Goal: Task Accomplishment & Management: Manage account settings

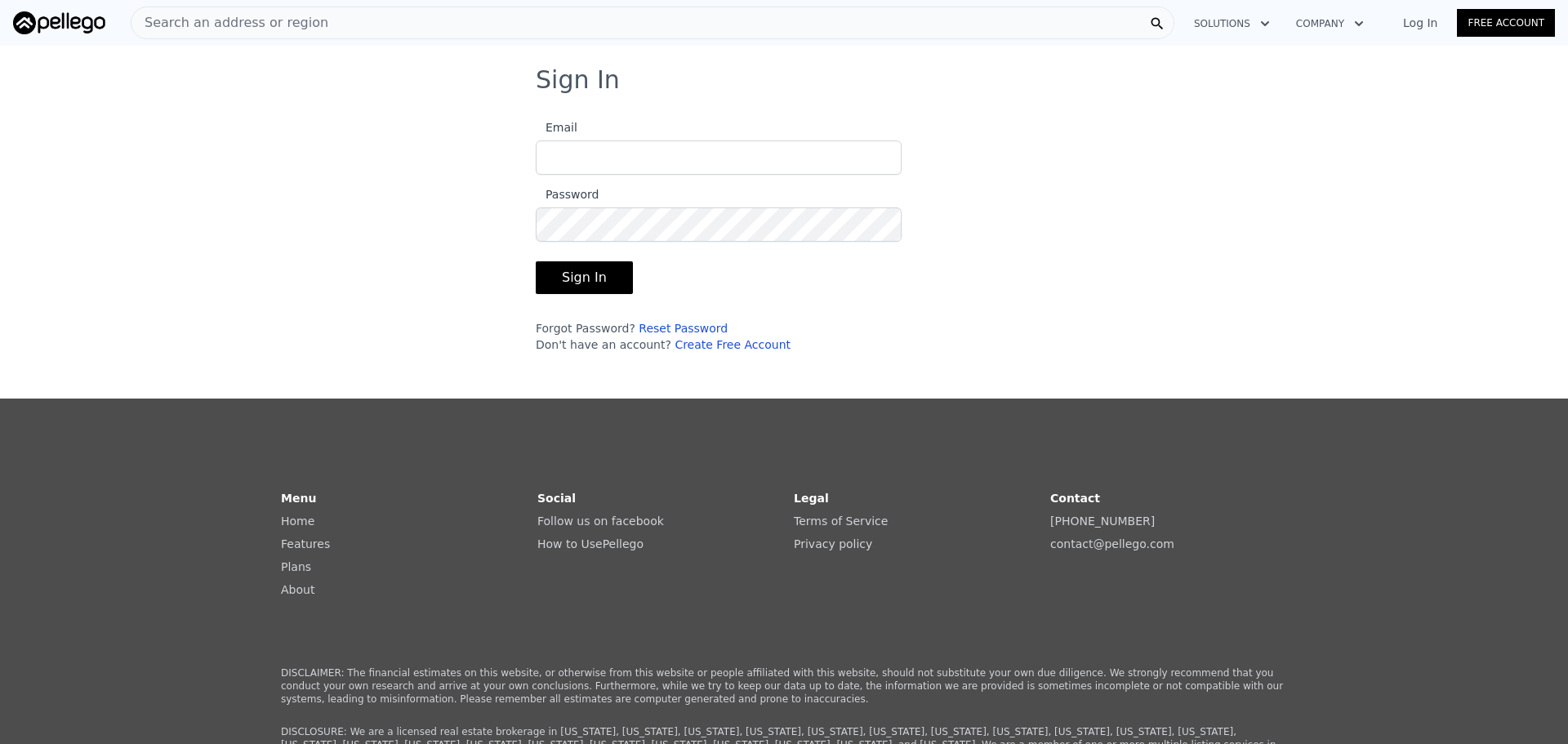
type input "[EMAIL_ADDRESS][DOMAIN_NAME]"
click at [600, 281] on button "Sign In" at bounding box center [584, 278] width 98 height 33
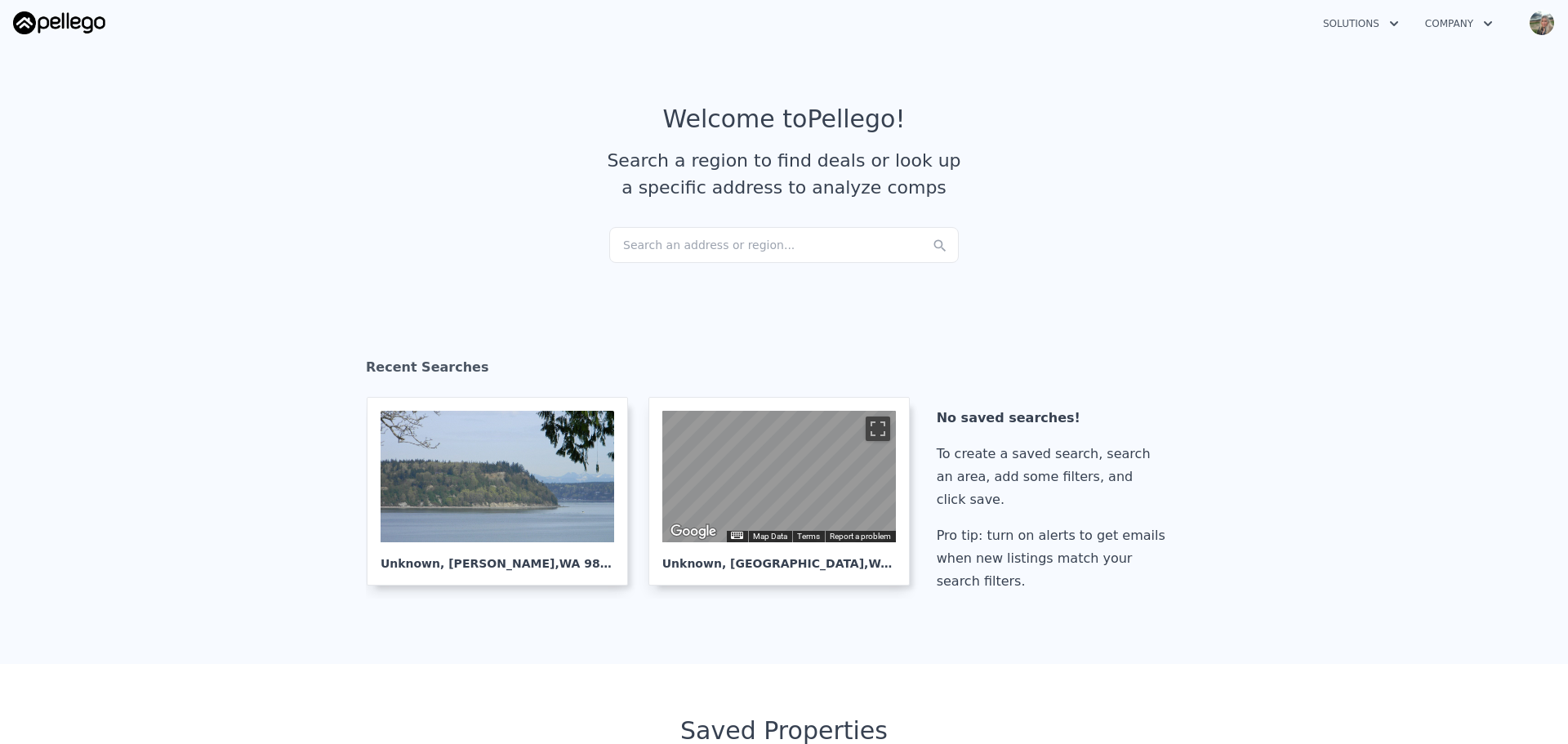
click at [1539, 26] on img "button" at bounding box center [1542, 23] width 26 height 26
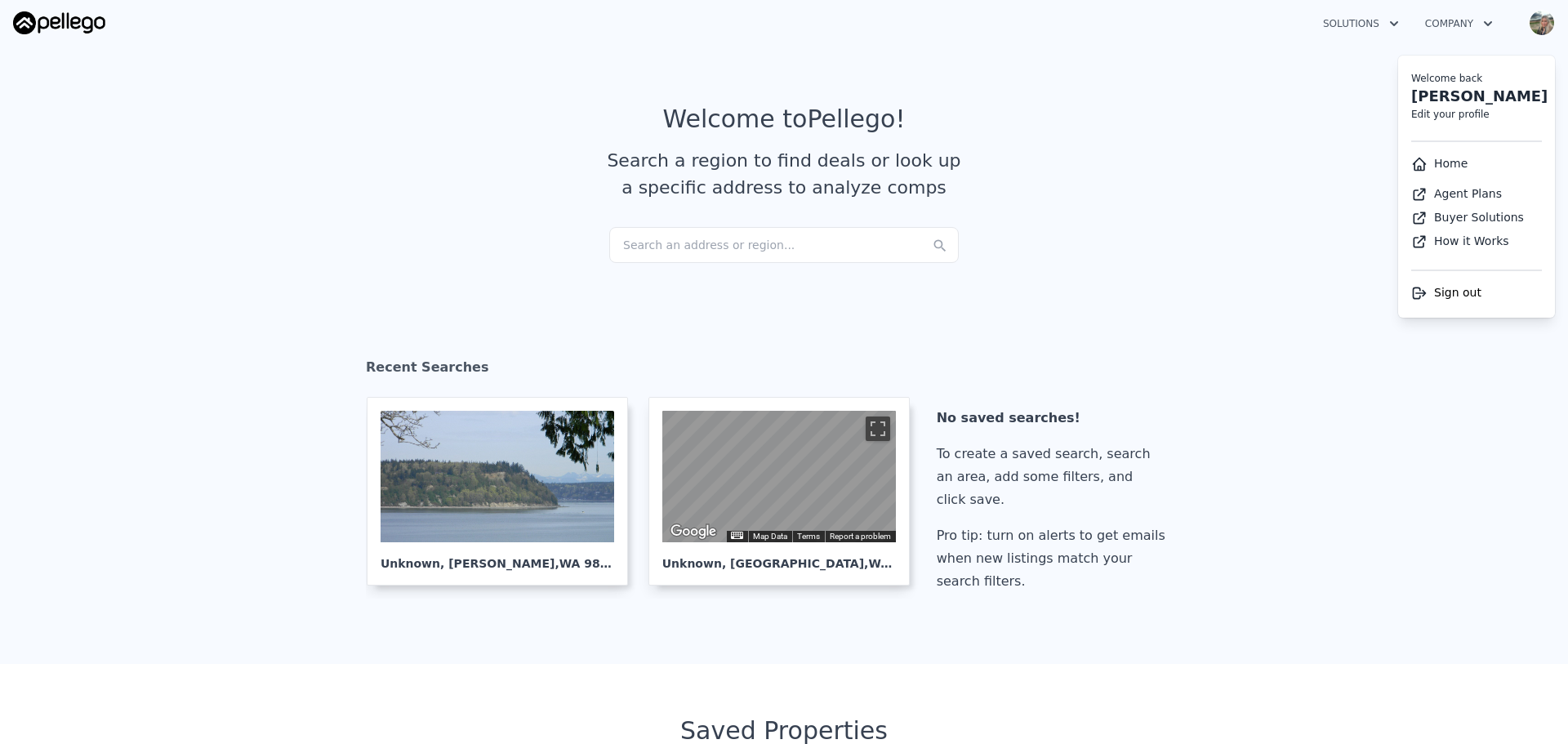
click at [1466, 118] on link "Edit your profile" at bounding box center [1450, 114] width 78 height 11
select select "53"
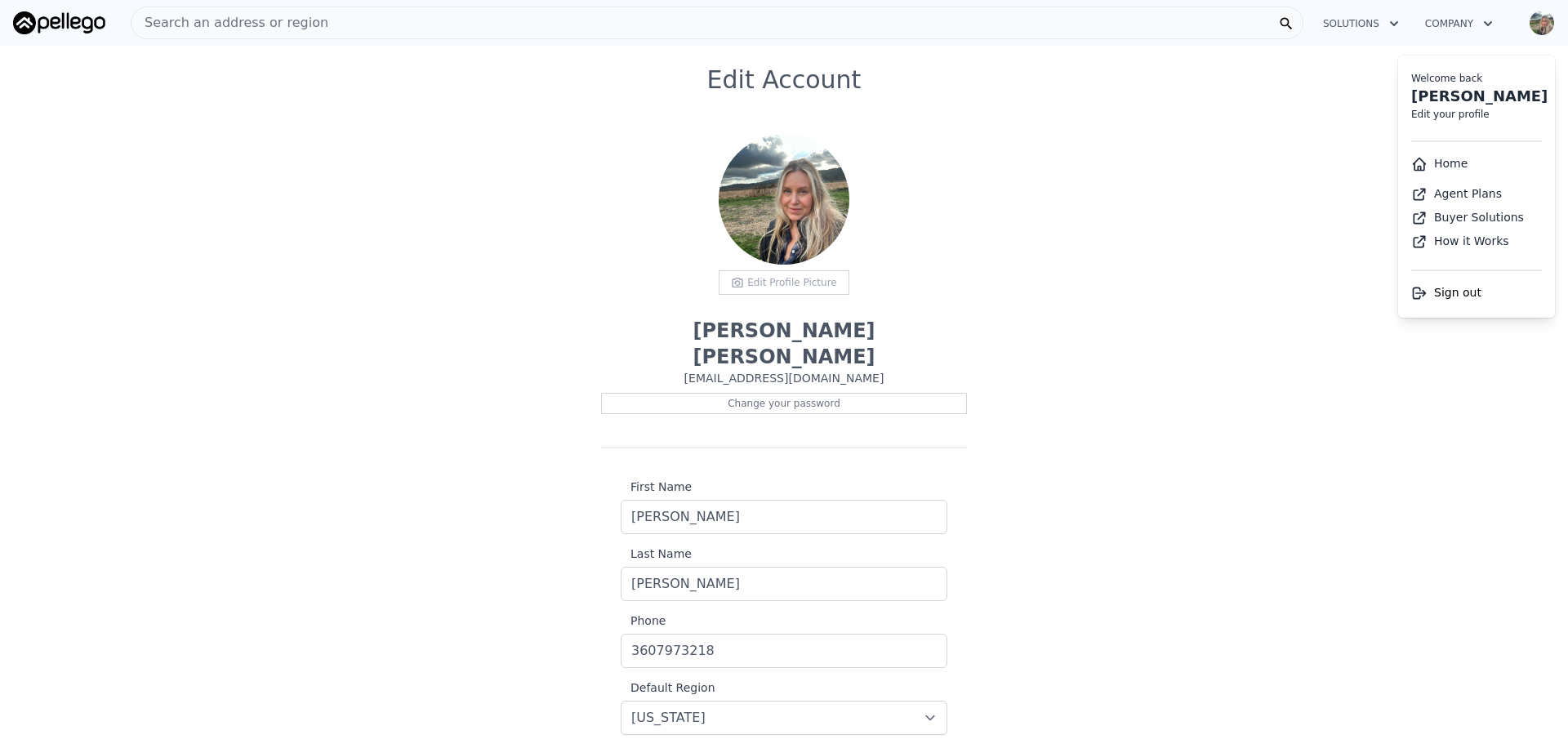
click at [774, 284] on div "Edit Profile Picture" at bounding box center [784, 282] width 131 height 25
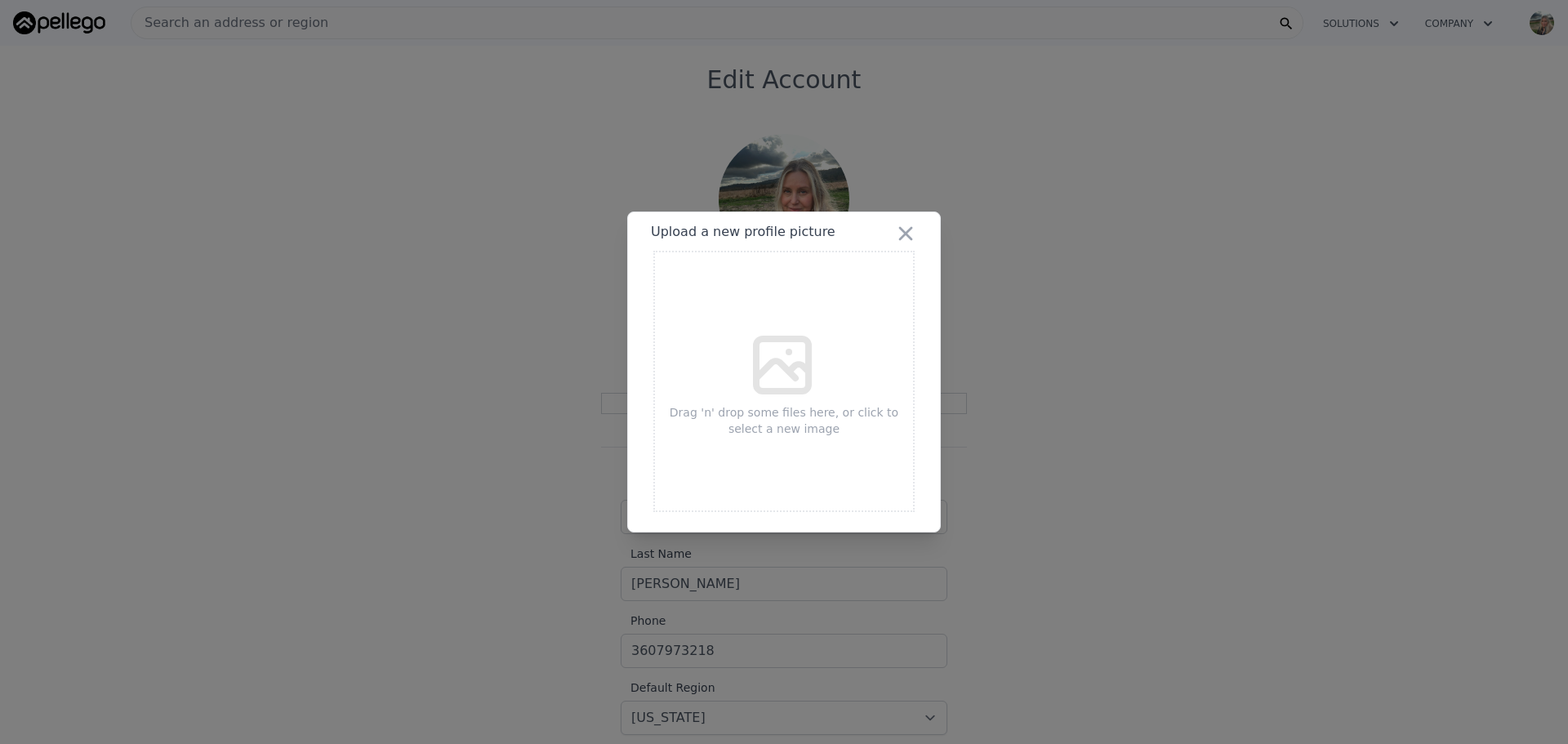
click at [751, 378] on icon at bounding box center [782, 364] width 78 height 78
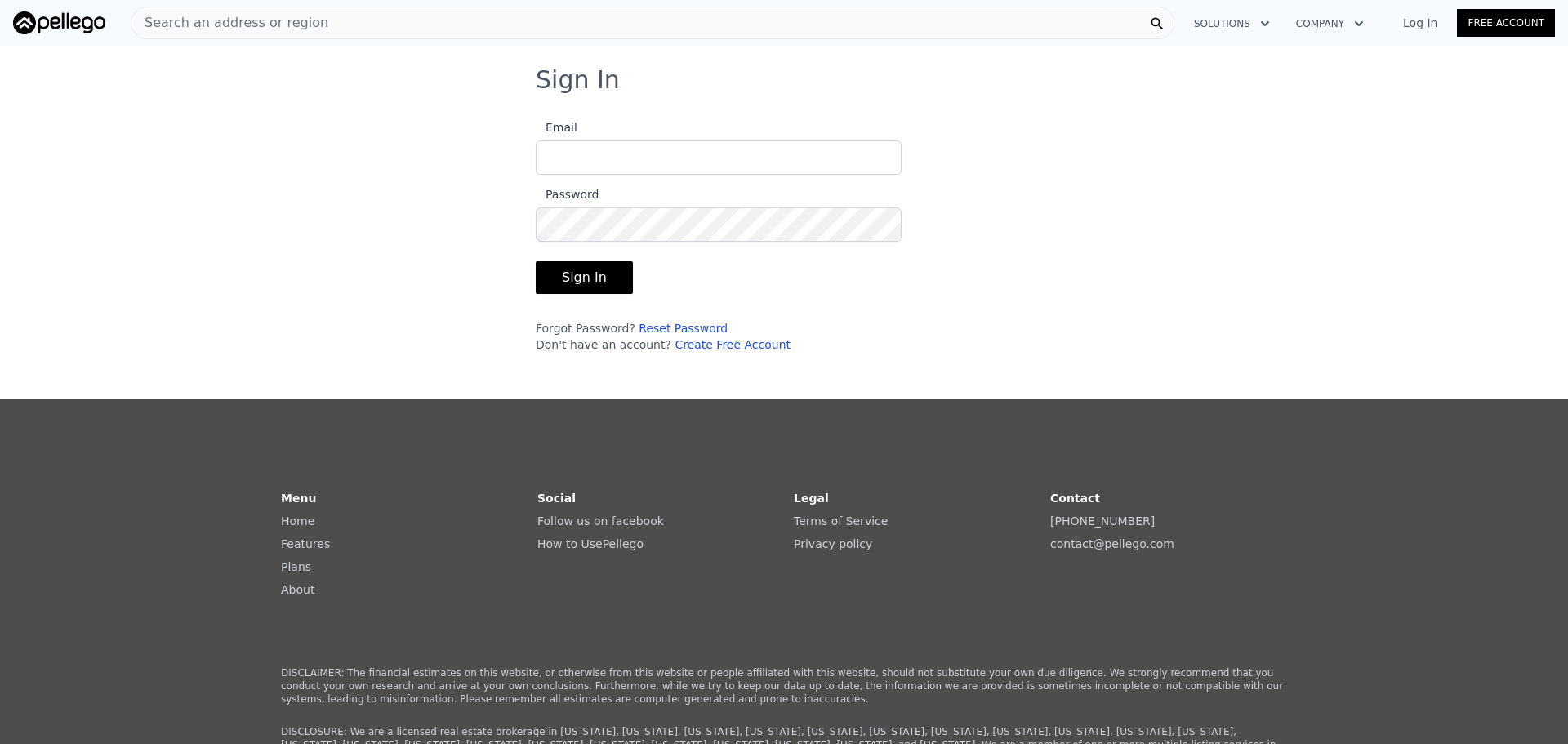
type input "[EMAIL_ADDRESS][DOMAIN_NAME]"
click at [578, 275] on button "Sign In" at bounding box center [584, 278] width 98 height 33
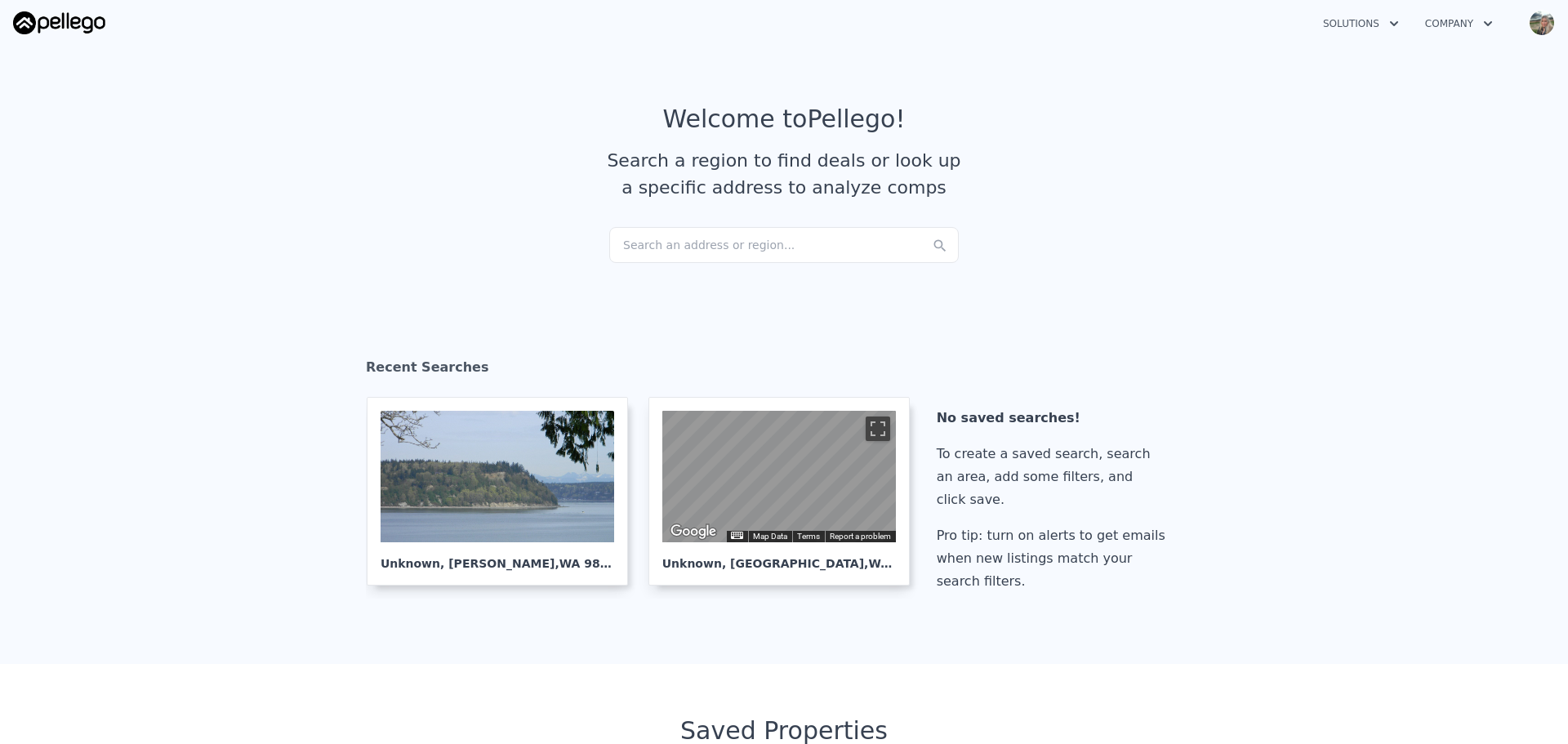
click at [1541, 26] on img "button" at bounding box center [1542, 23] width 26 height 26
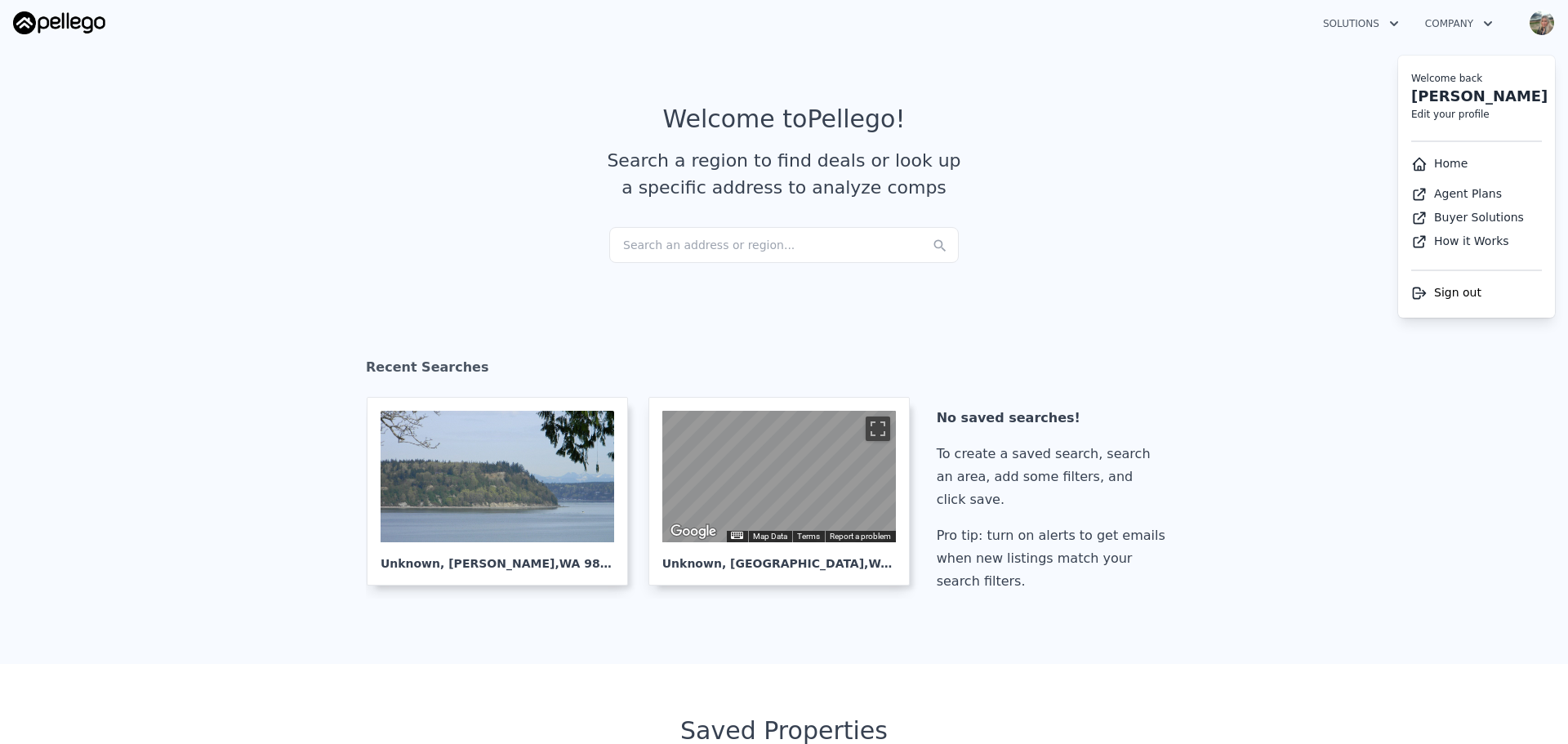
click at [1439, 116] on link "Edit your profile" at bounding box center [1450, 114] width 78 height 11
select select "53"
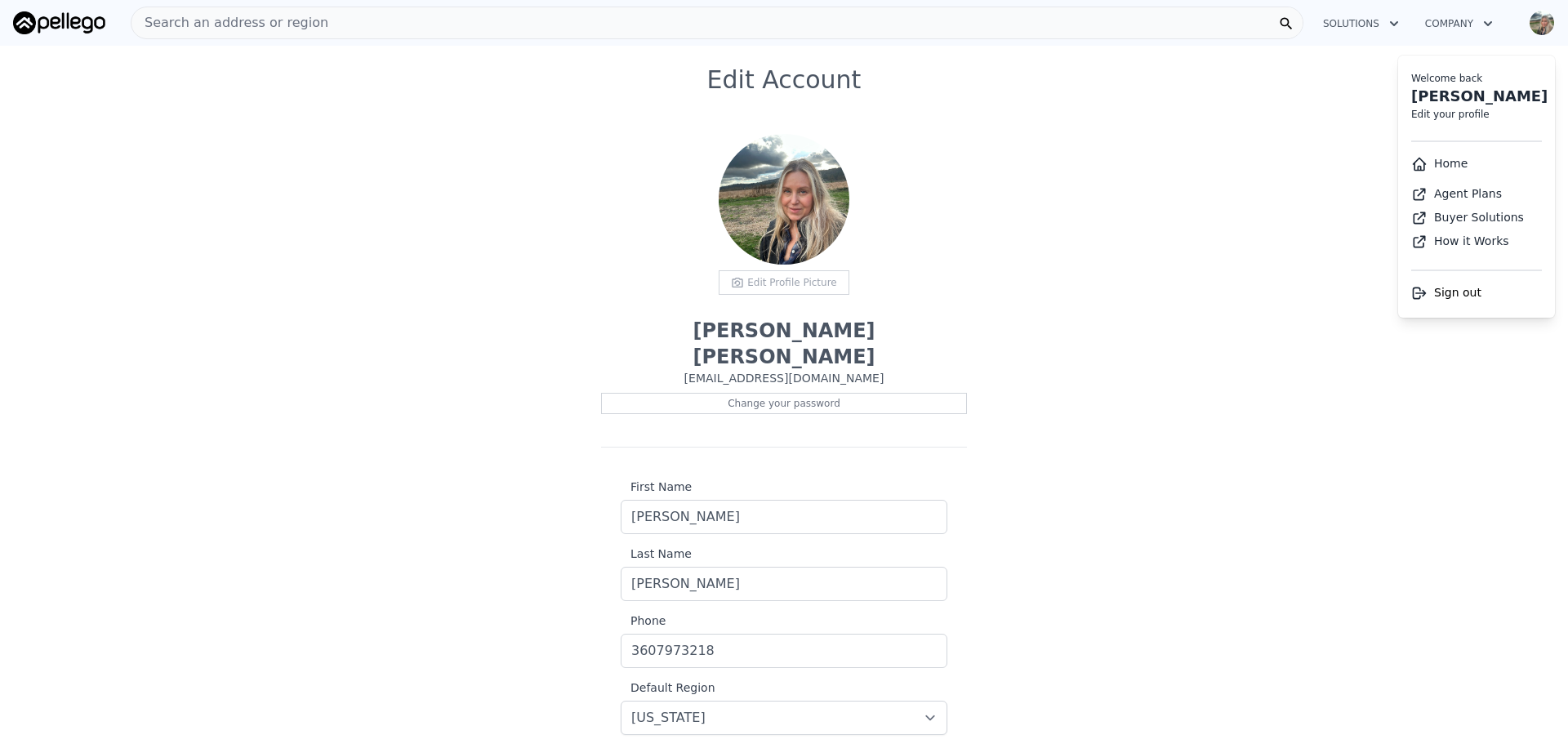
click at [808, 286] on div "Edit Profile Picture" at bounding box center [784, 282] width 131 height 25
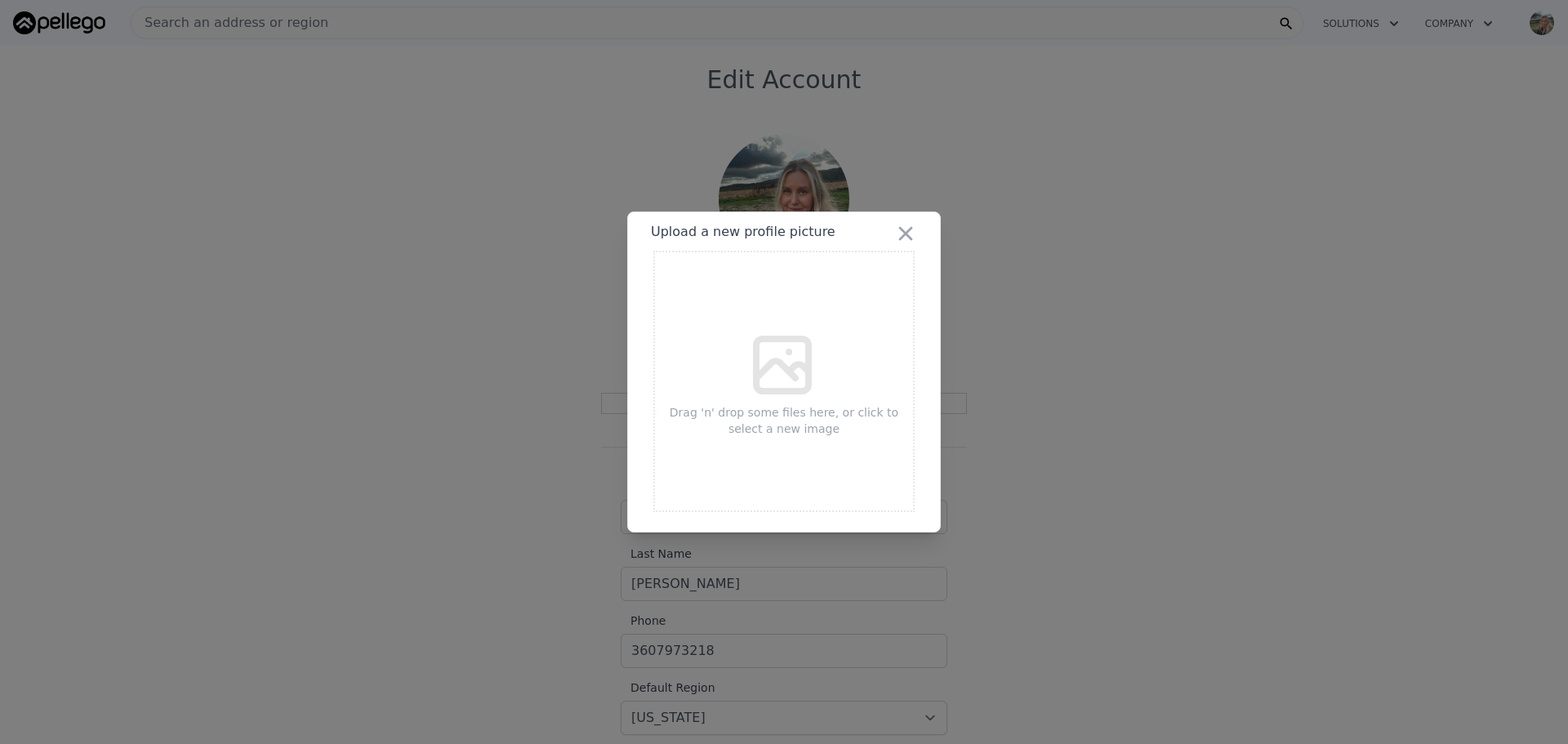
click at [776, 363] on icon at bounding box center [782, 364] width 52 height 52
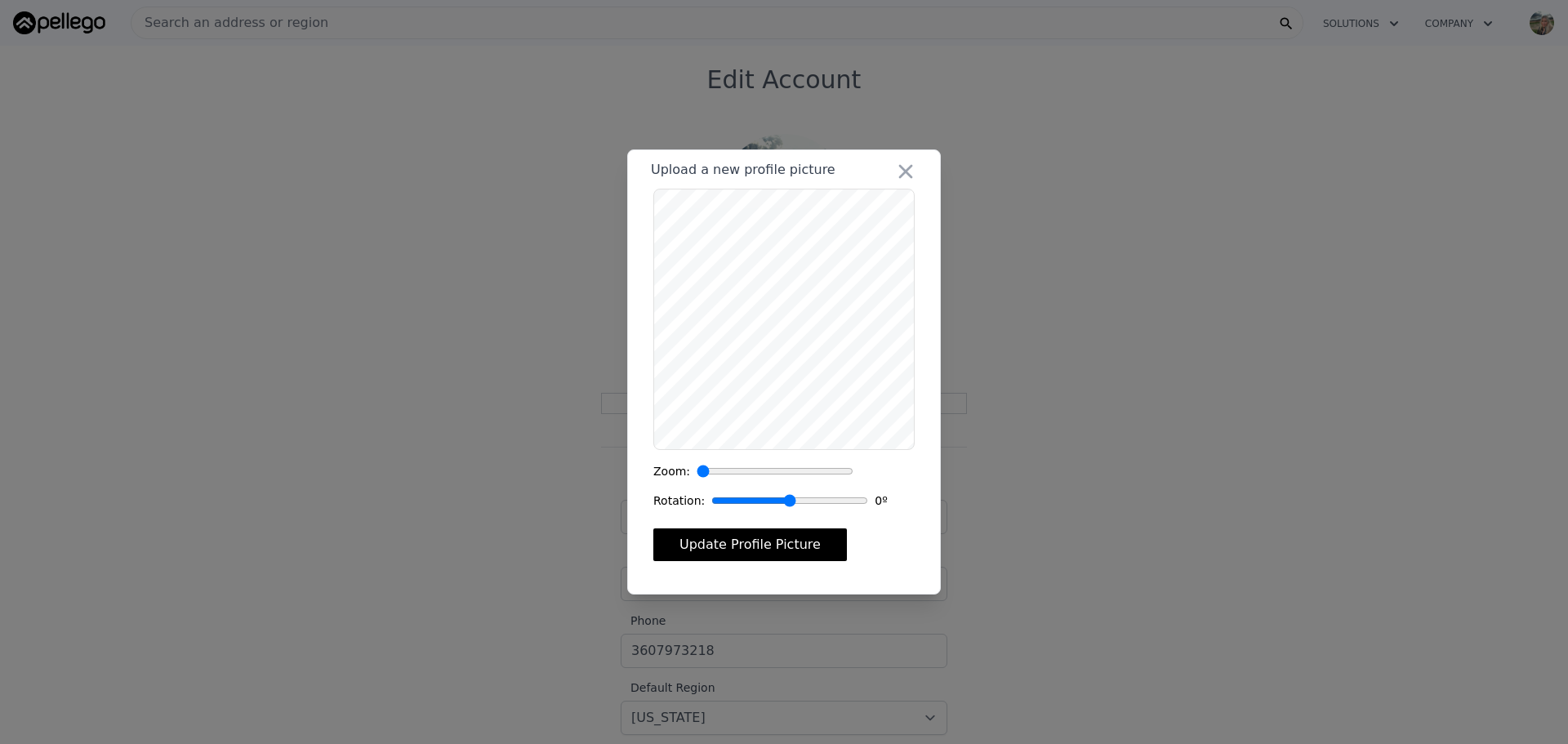
click at [739, 540] on button "Update Profile Picture" at bounding box center [750, 544] width 193 height 33
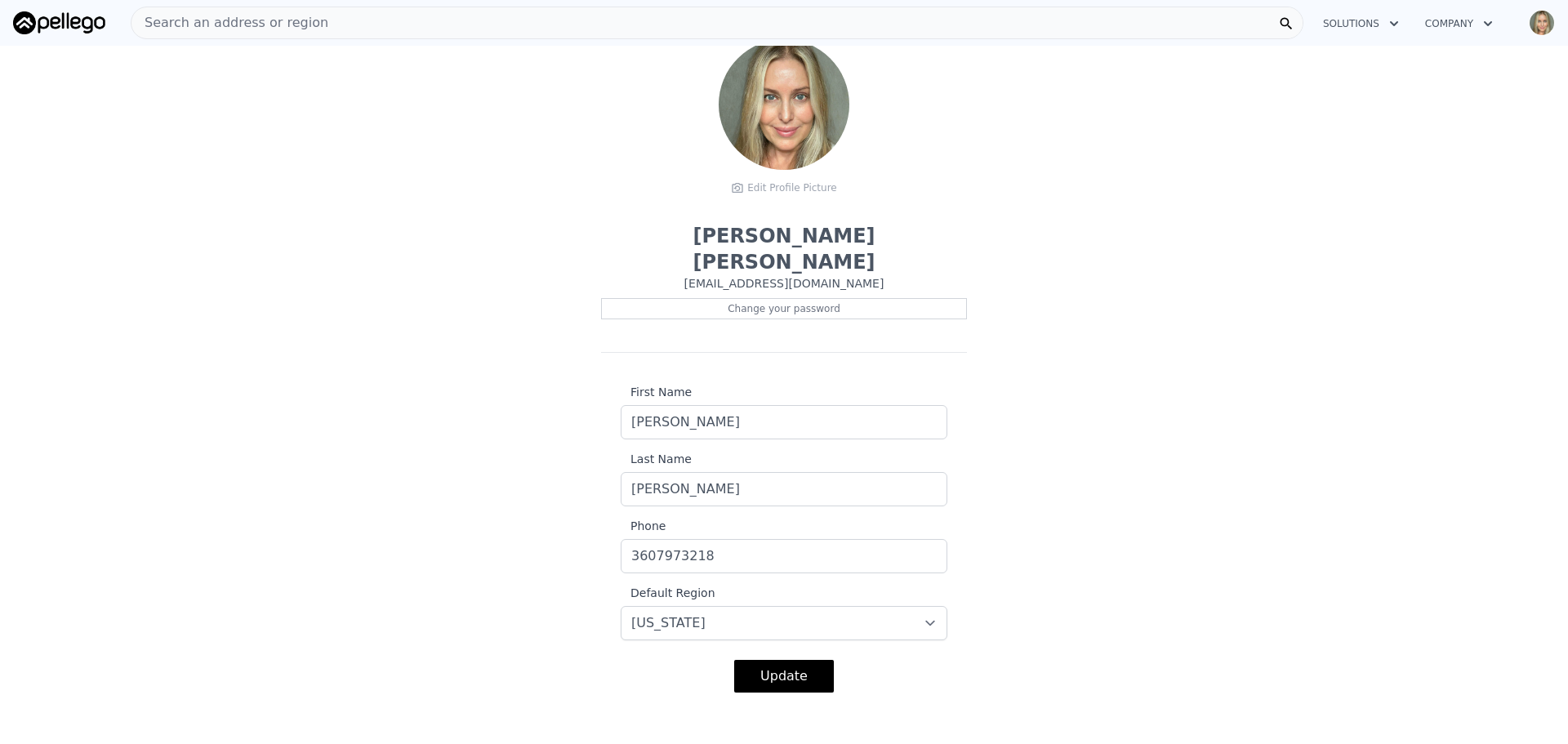
scroll to position [245, 0]
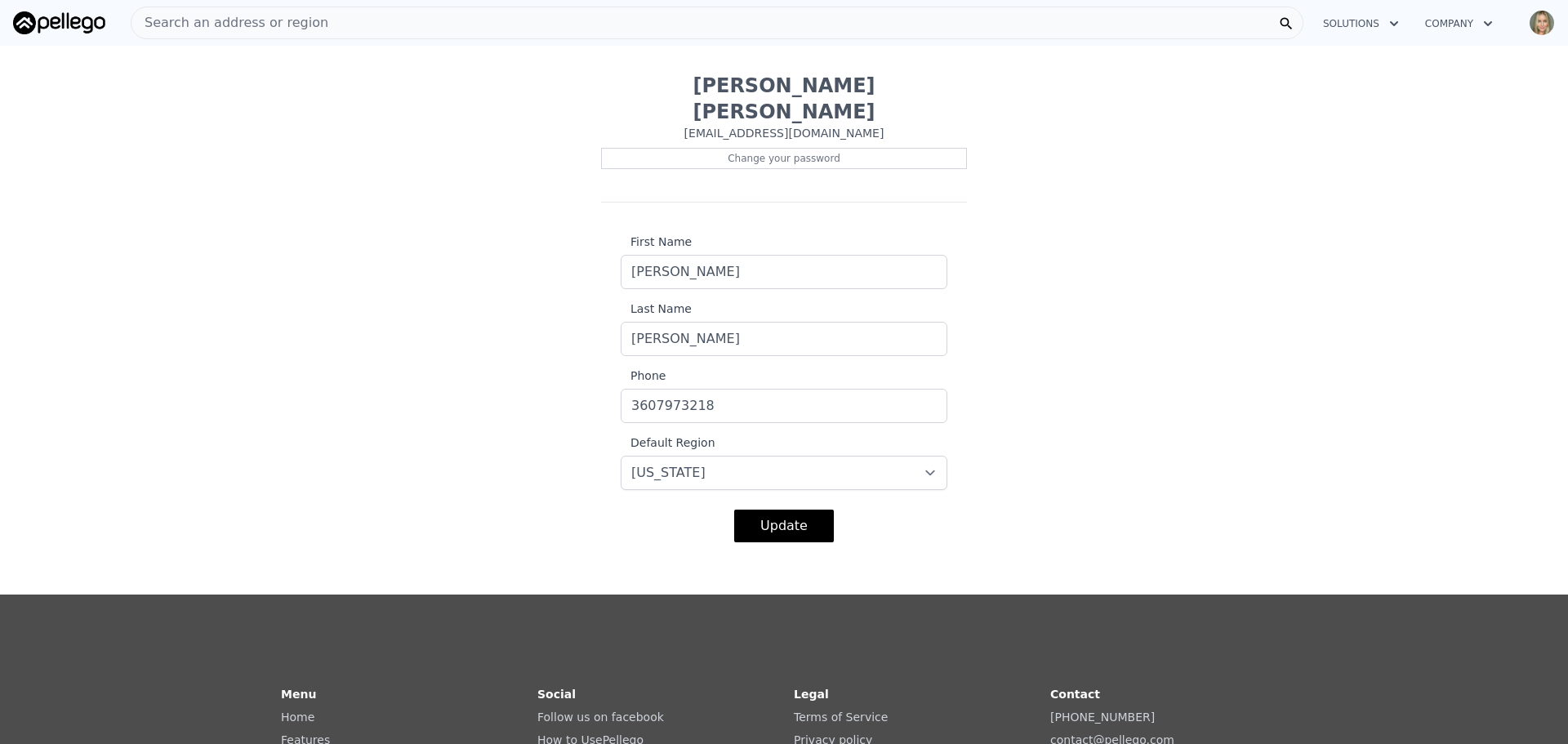
click at [762, 509] on button "Update" at bounding box center [784, 526] width 99 height 33
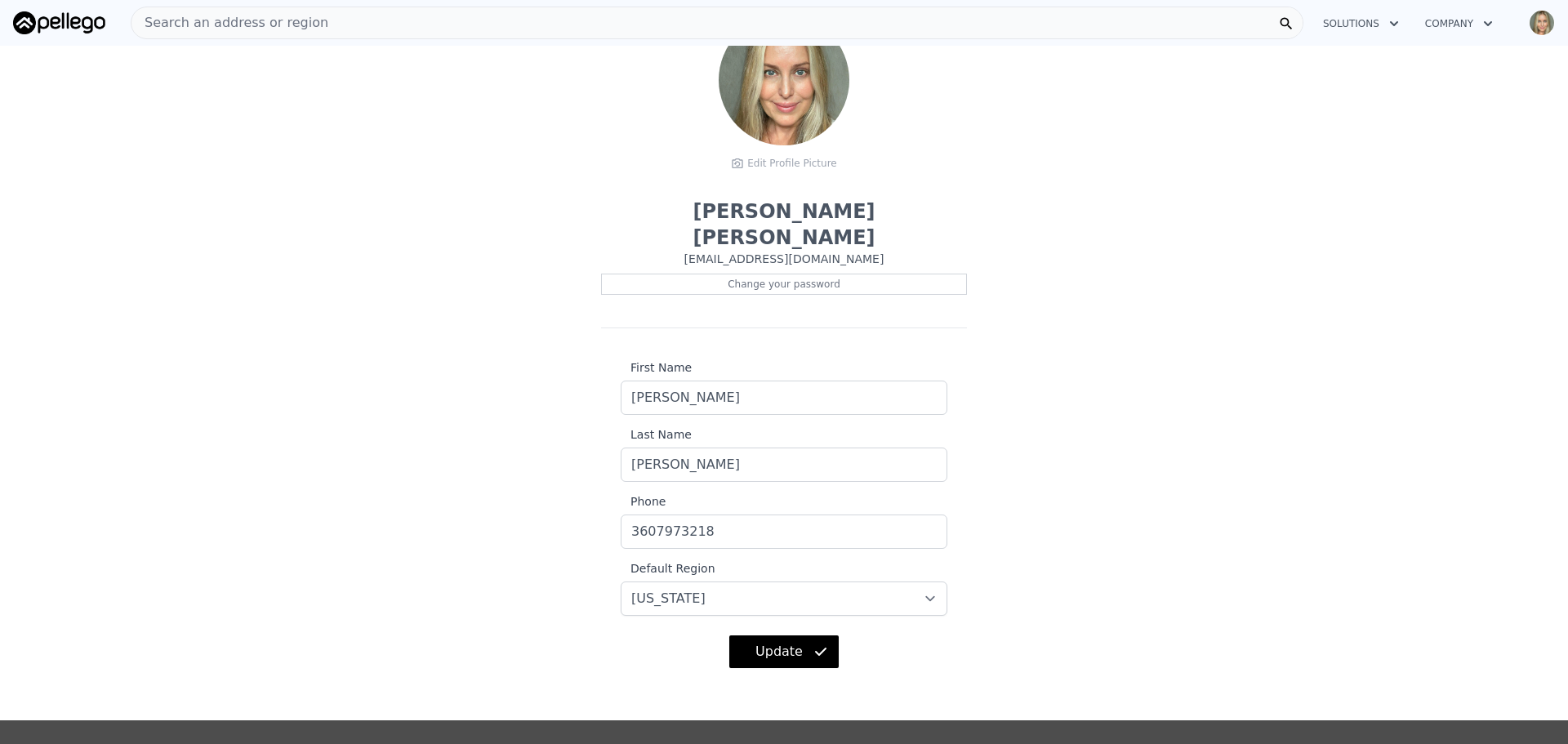
scroll to position [0, 0]
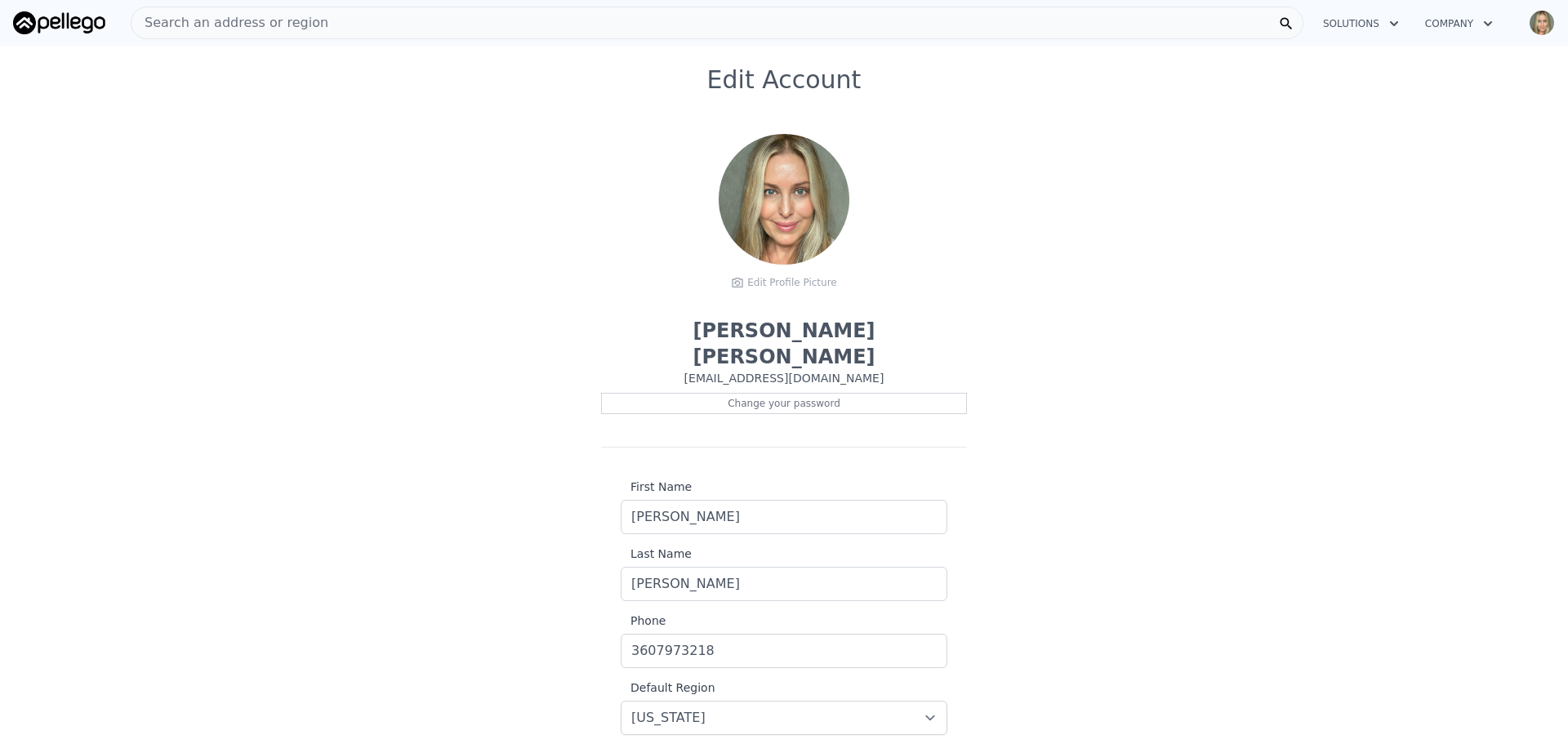
click at [1546, 23] on img "button" at bounding box center [1542, 23] width 26 height 26
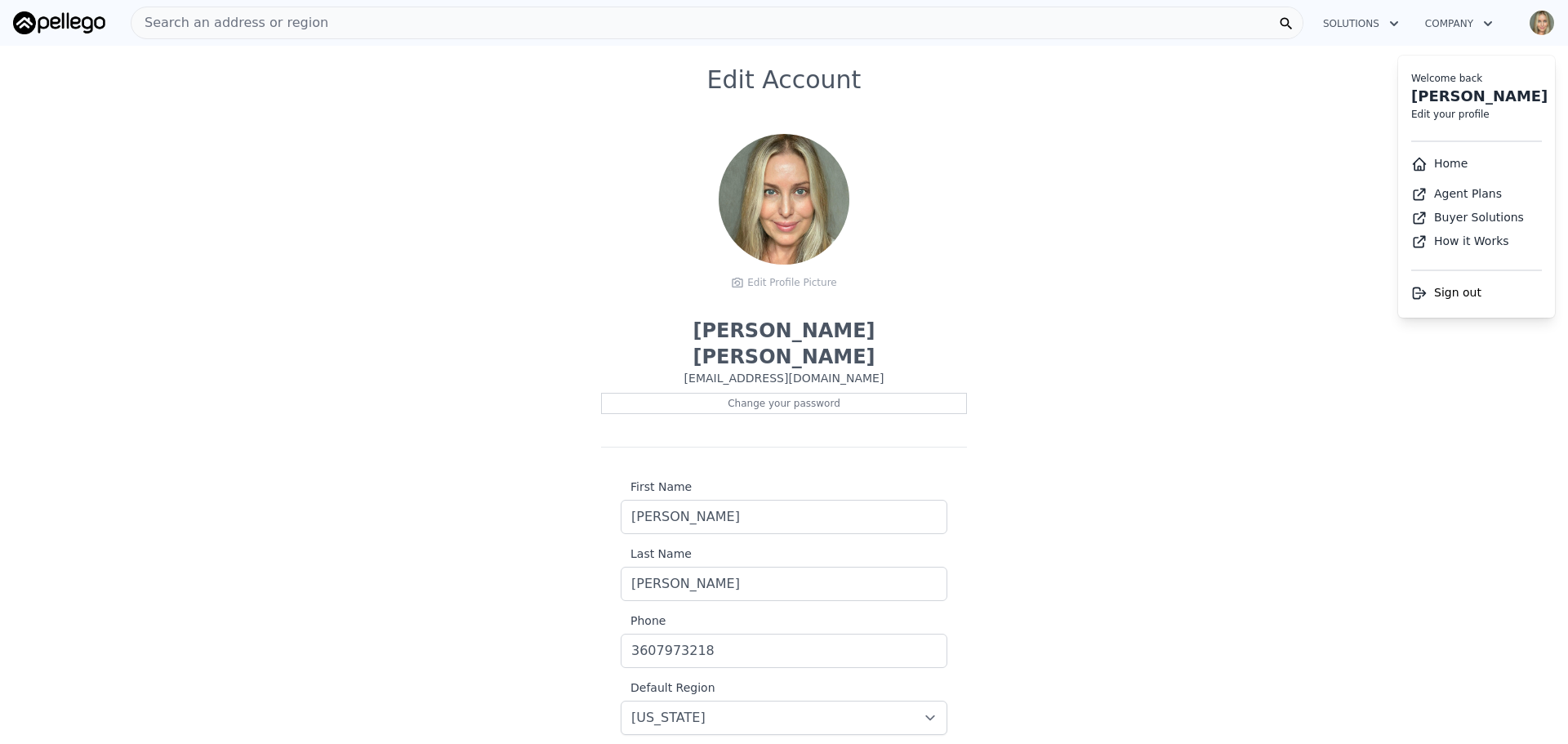
click at [1450, 161] on link "Home" at bounding box center [1439, 163] width 56 height 13
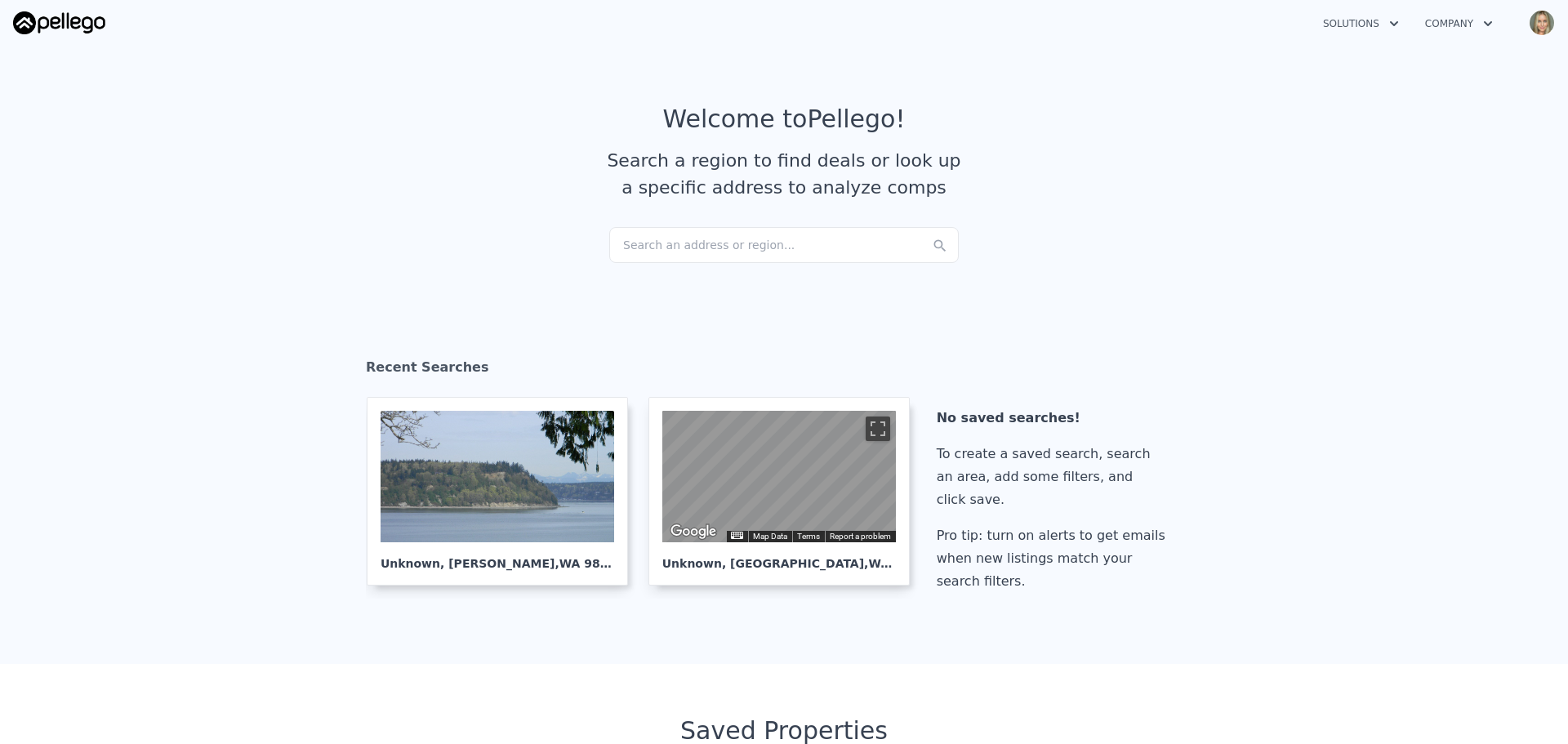
click at [1536, 18] on img "button" at bounding box center [1542, 23] width 26 height 26
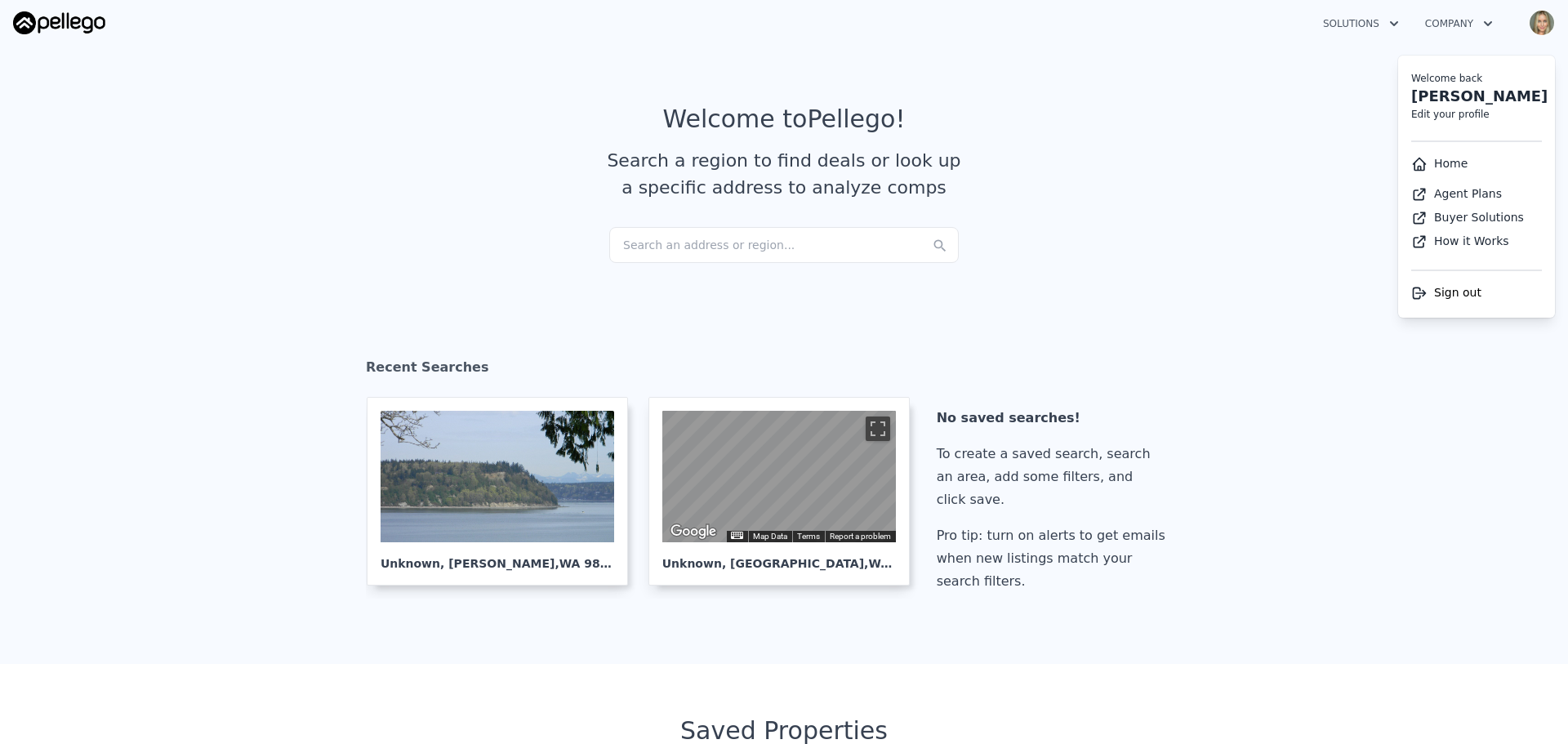
click at [1436, 98] on link "[PERSON_NAME]" at bounding box center [1480, 96] width 136 height 17
select select "53"
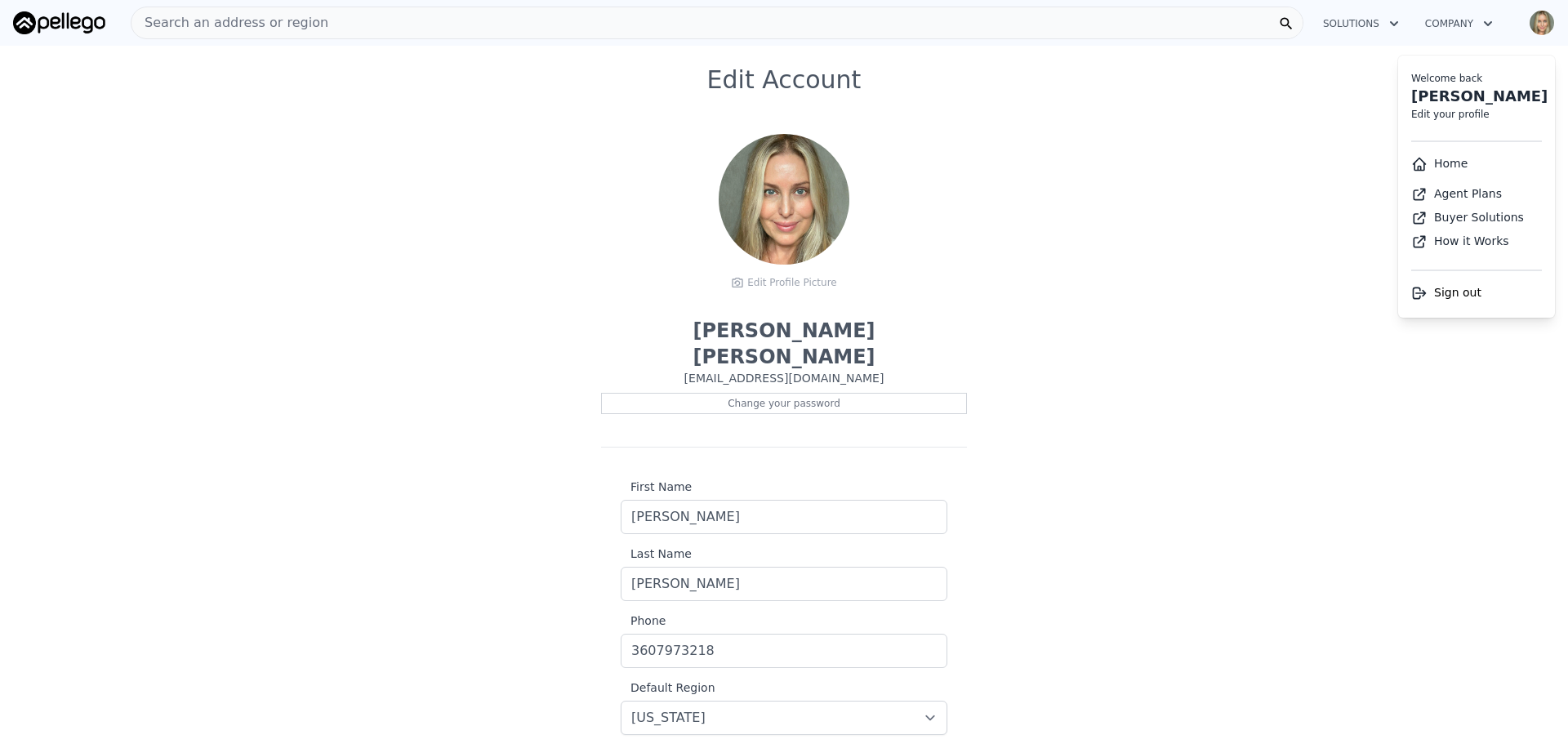
click at [1538, 21] on img "button" at bounding box center [1542, 23] width 26 height 26
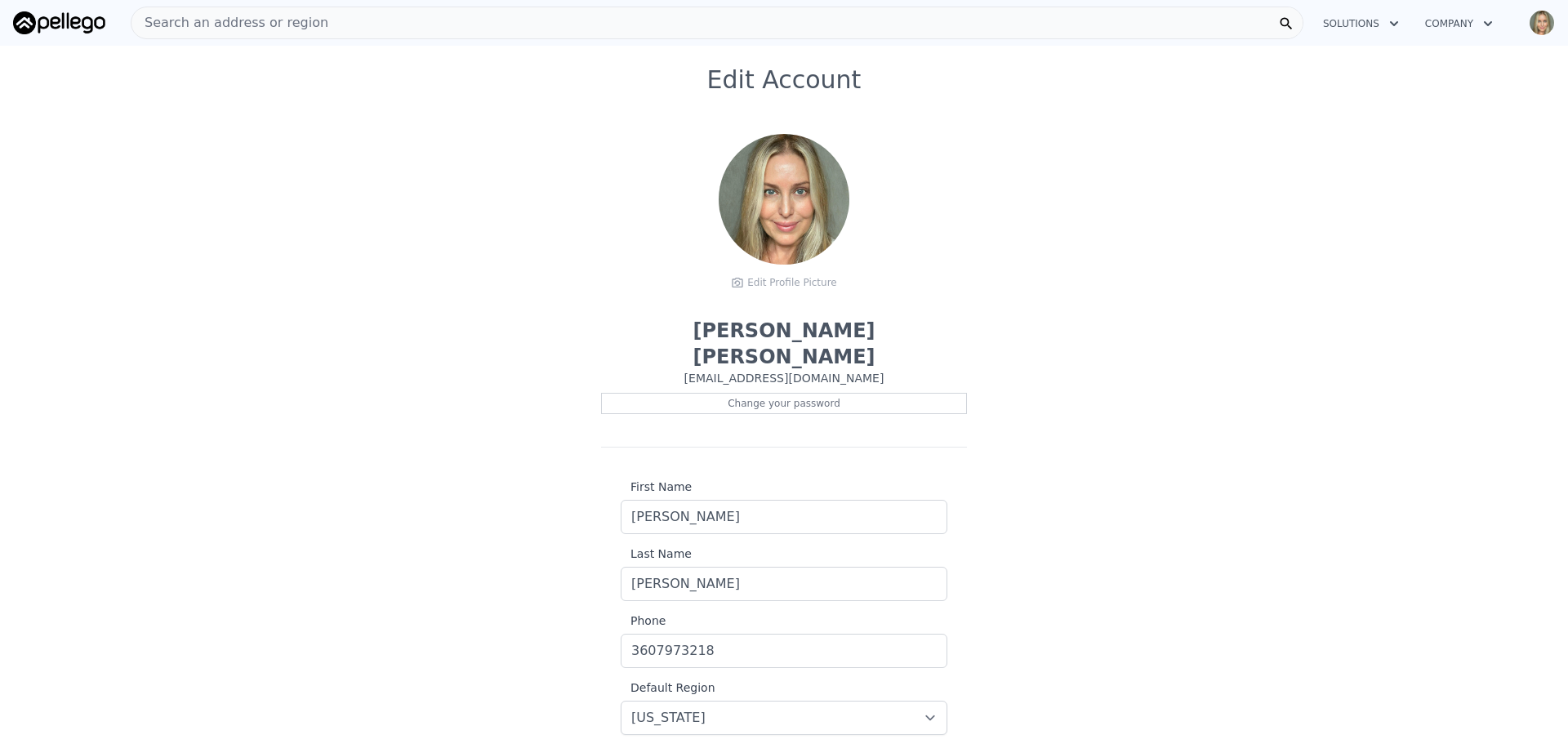
click at [1535, 28] on img "button" at bounding box center [1542, 23] width 26 height 26
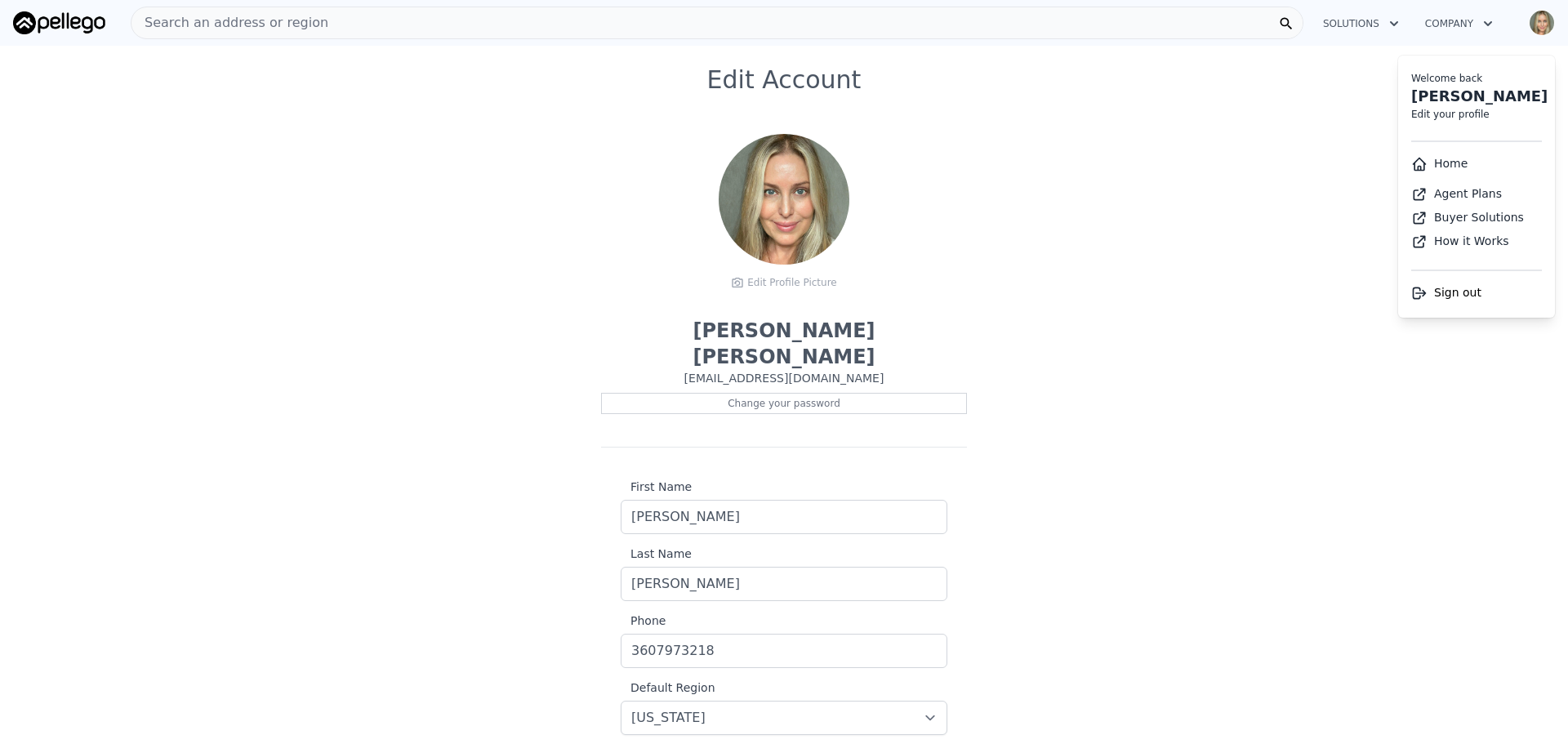
click at [1444, 164] on link "Home" at bounding box center [1439, 163] width 56 height 13
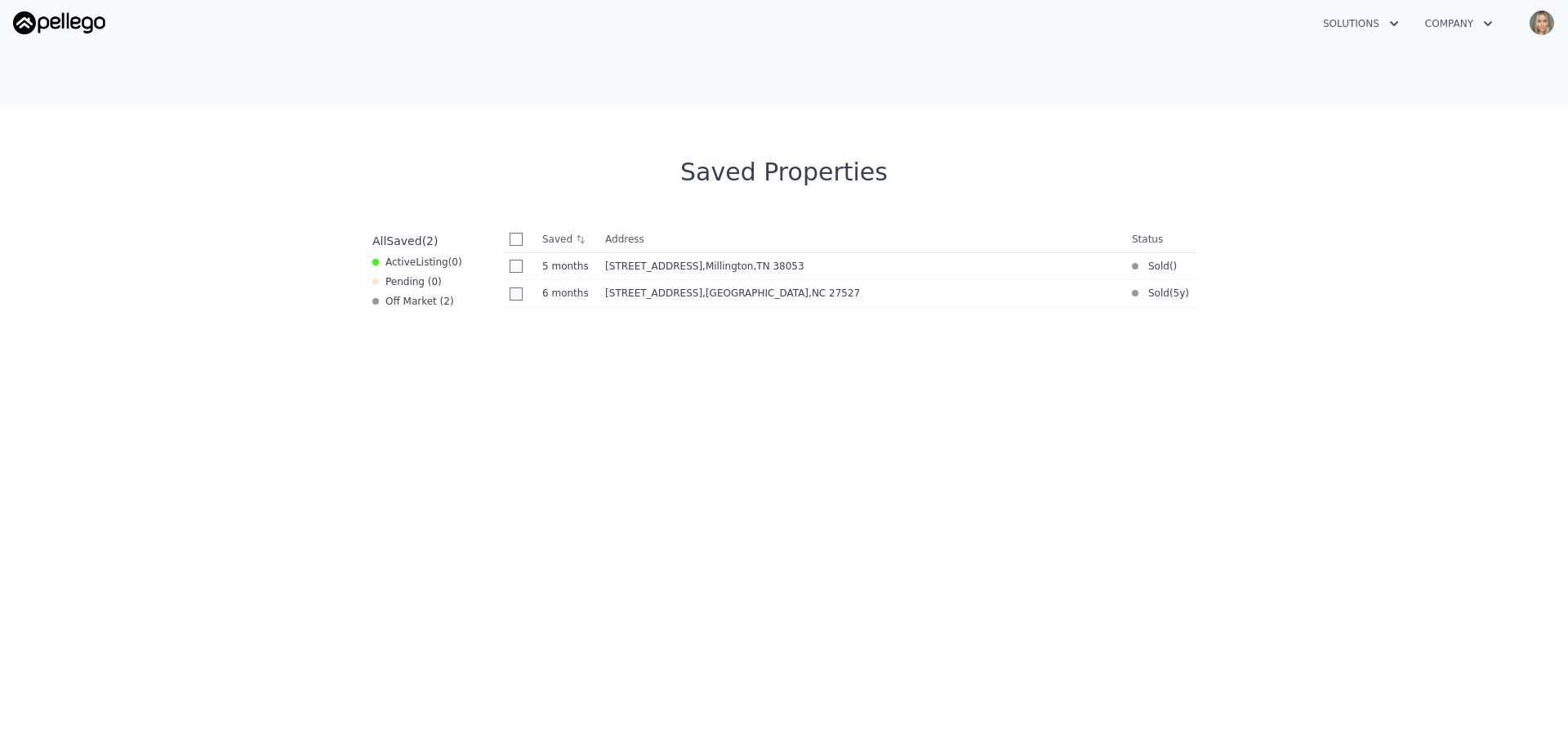
scroll to position [571, 0]
